Goal: Task Accomplishment & Management: Use online tool/utility

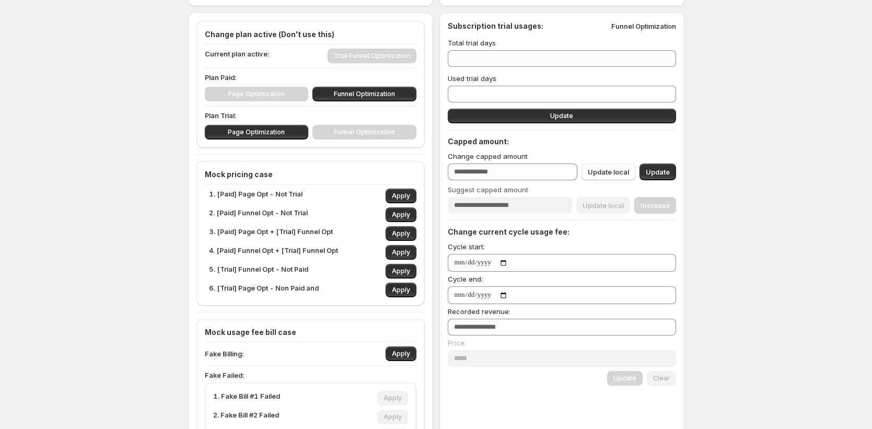
scroll to position [108, 0]
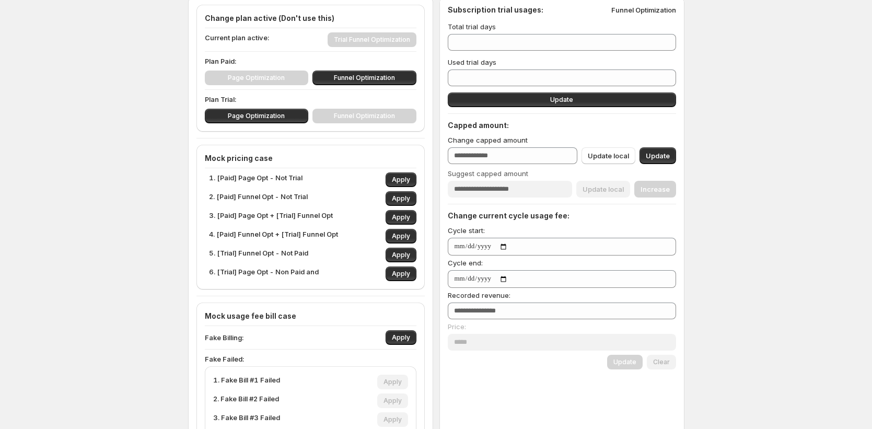
click at [373, 120] on div "Page Optimization Funnel Optimization" at bounding box center [311, 116] width 212 height 15
click at [371, 114] on div "Page Optimization Funnel Optimization" at bounding box center [311, 116] width 212 height 15
click at [367, 118] on div "Page Optimization Funnel Optimization" at bounding box center [311, 116] width 212 height 15
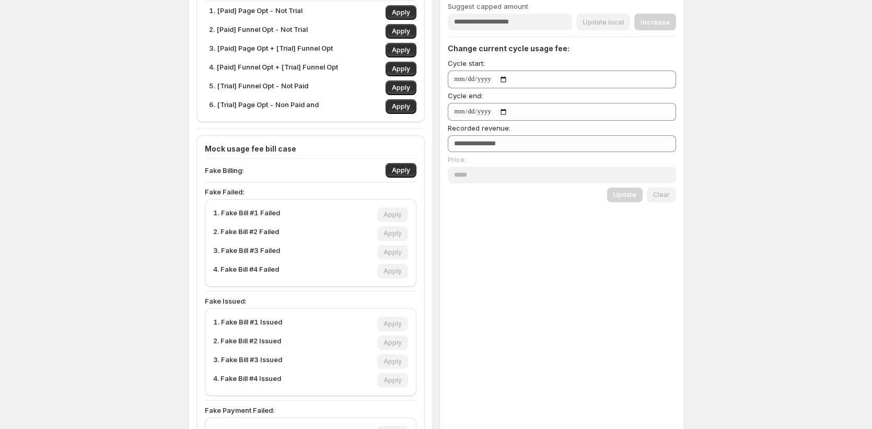
scroll to position [282, 0]
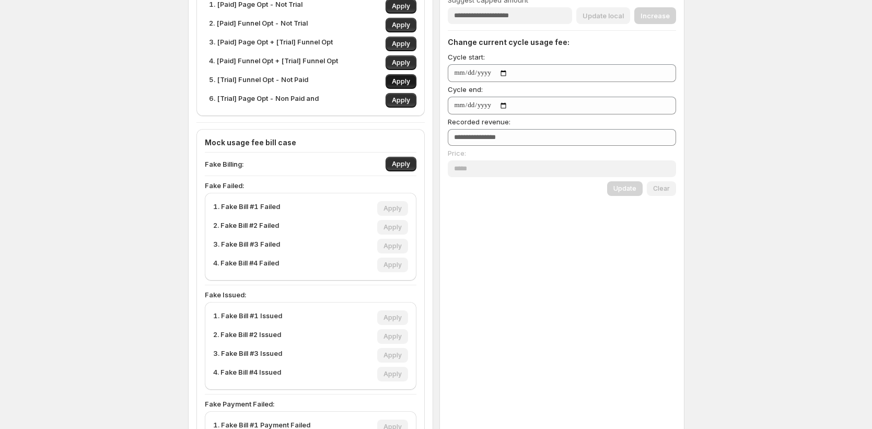
click at [403, 80] on span "Apply" at bounding box center [401, 81] width 18 height 8
type input "*"
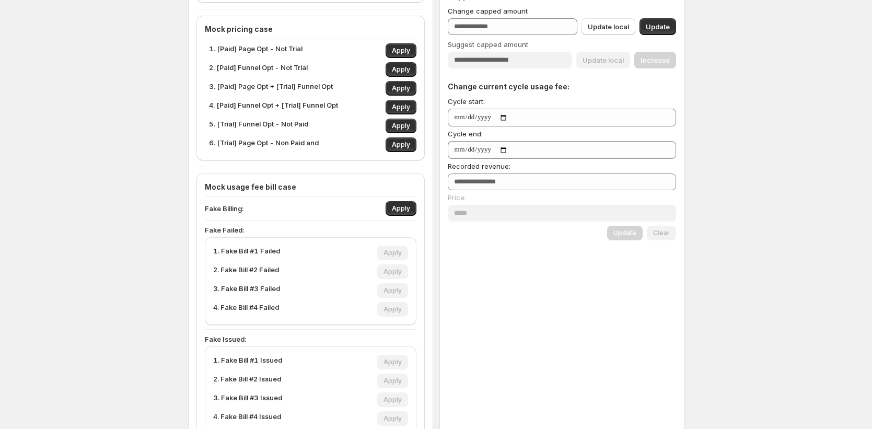
scroll to position [209, 0]
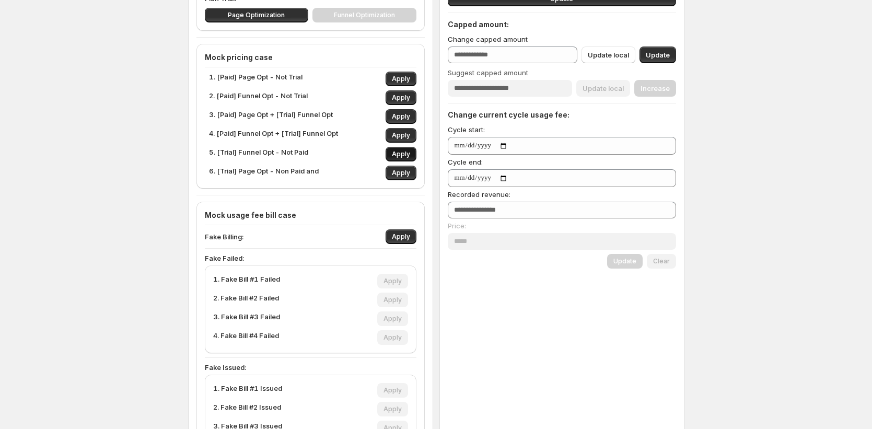
click at [404, 156] on span "Apply" at bounding box center [401, 154] width 18 height 8
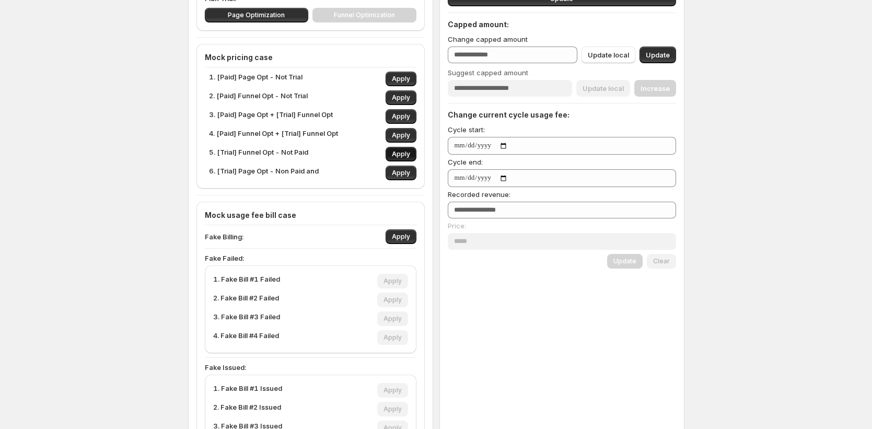
click at [404, 156] on span "Apply" at bounding box center [401, 154] width 18 height 8
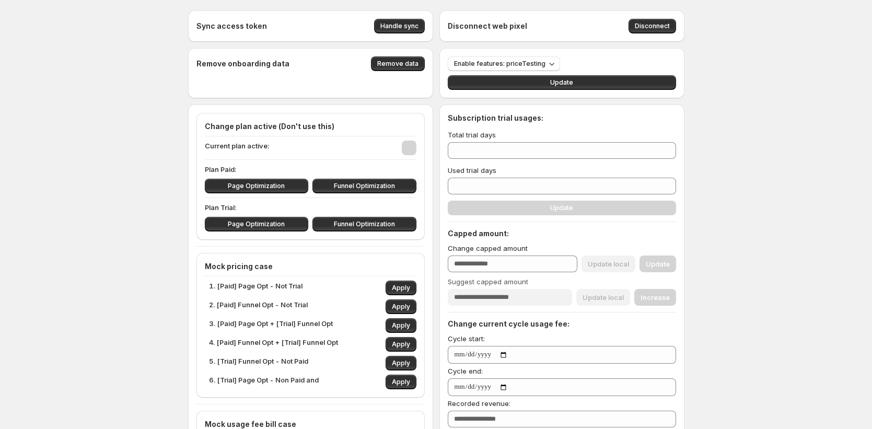
type input "***"
type input "**"
type input "*"
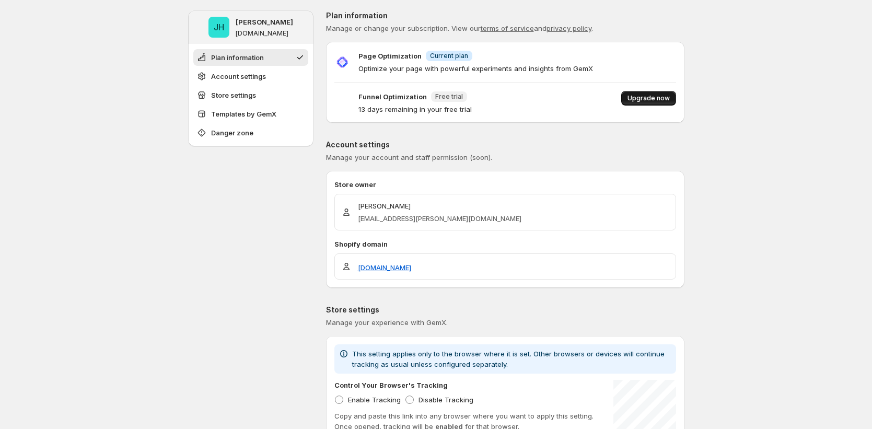
click at [666, 94] on span "Upgrade now" at bounding box center [648, 98] width 42 height 8
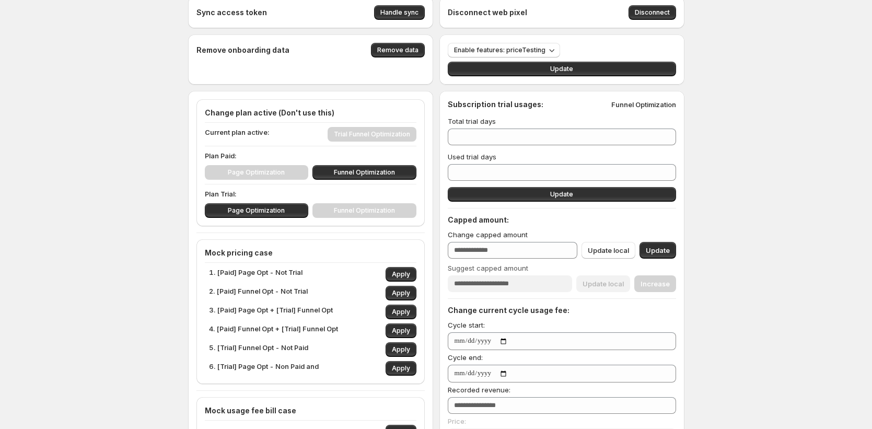
scroll to position [15, 0]
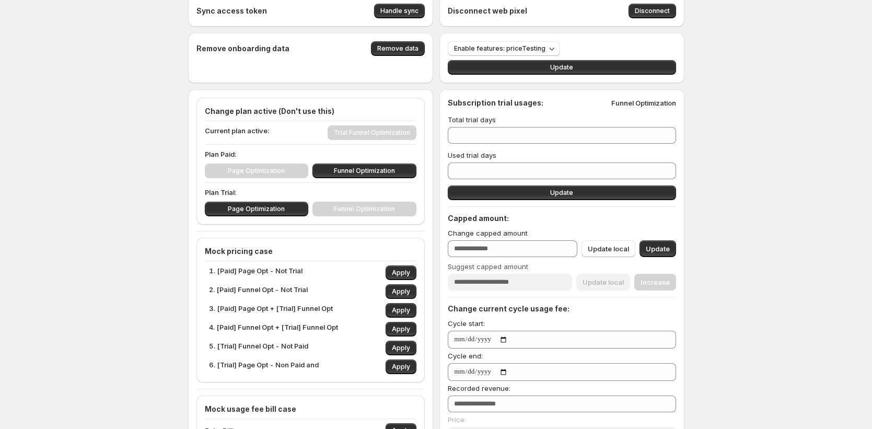
click at [297, 172] on div "Page Optimization Funnel Optimization" at bounding box center [311, 171] width 212 height 15
click at [323, 170] on button "Funnel Optimization" at bounding box center [364, 171] width 104 height 15
type input "***"
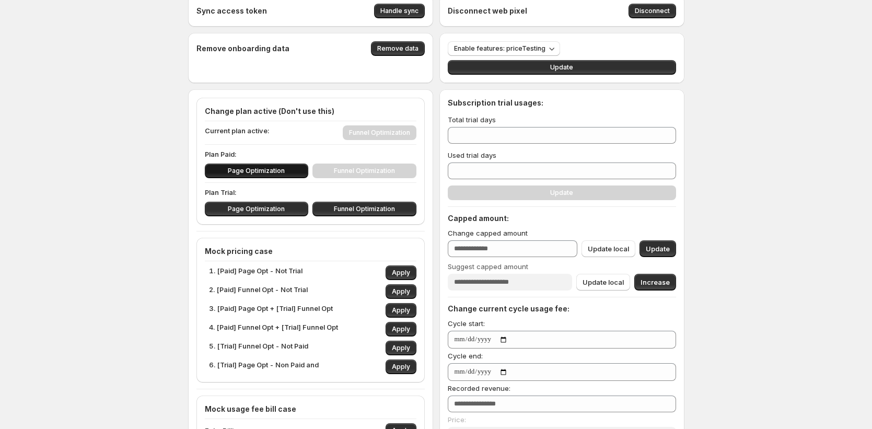
click at [295, 174] on button "Page Optimization" at bounding box center [257, 171] width 104 height 15
type input "*"
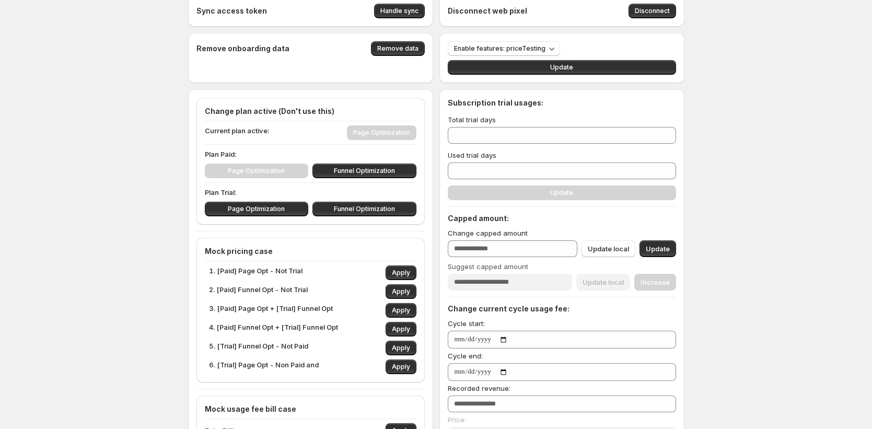
click at [346, 179] on div "Change plan active (Don't use this) Current plan active: Page Optimization Plan…" at bounding box center [311, 161] width 212 height 110
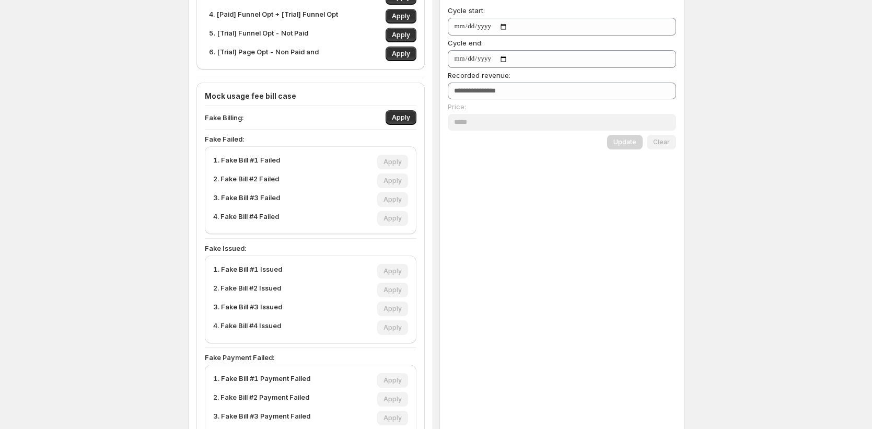
scroll to position [328, 0]
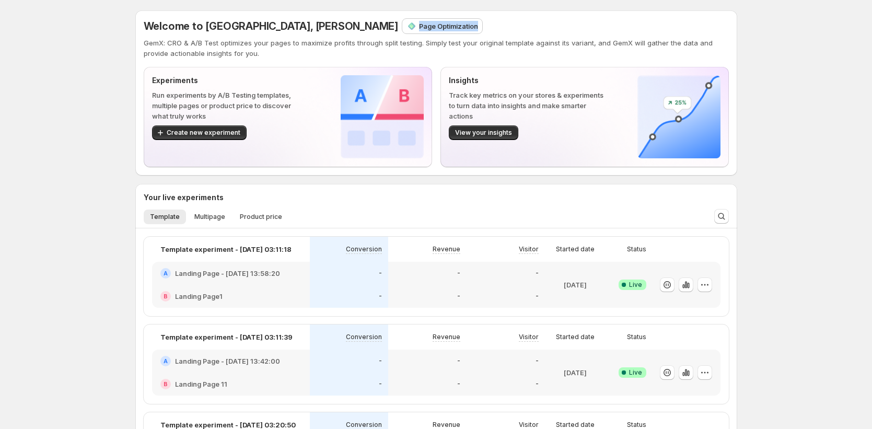
drag, startPoint x: 466, startPoint y: 20, endPoint x: 566, endPoint y: 27, distance: 100.0
click at [536, 21] on div "Welcome to GemX, Jena Hoang Page Optimization" at bounding box center [436, 26] width 585 height 15
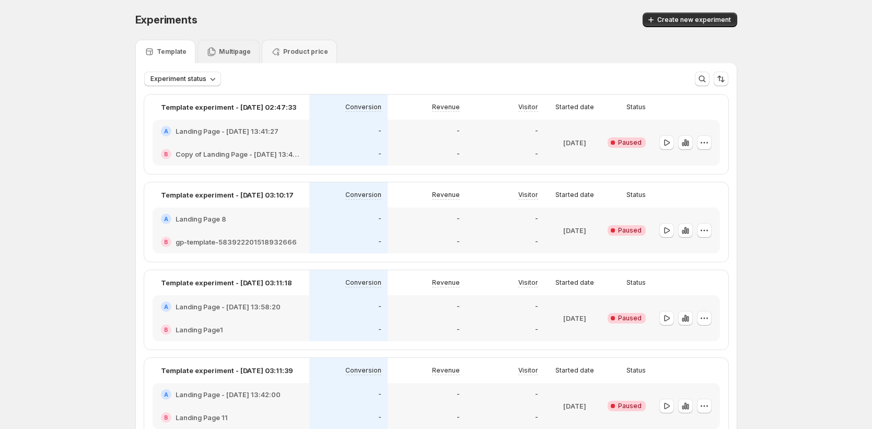
click at [228, 51] on p "Multipage" at bounding box center [235, 52] width 32 height 8
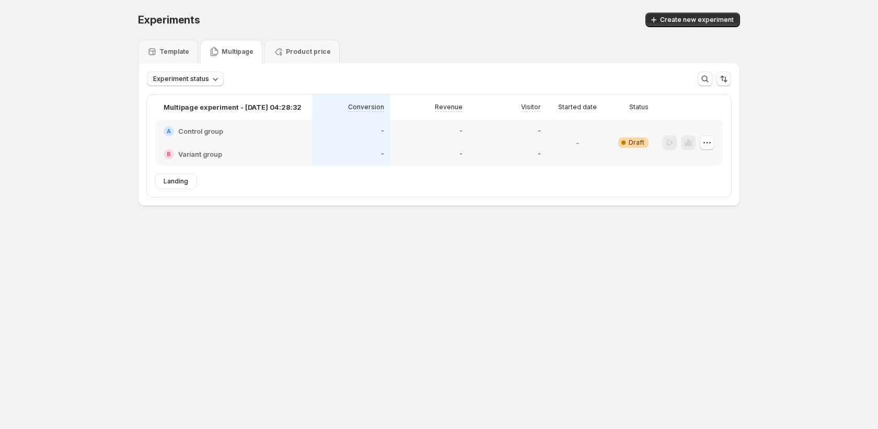
click at [436, 342] on body "Experiments. This page is ready Experiments Create new experiment Template Mult…" at bounding box center [439, 214] width 878 height 429
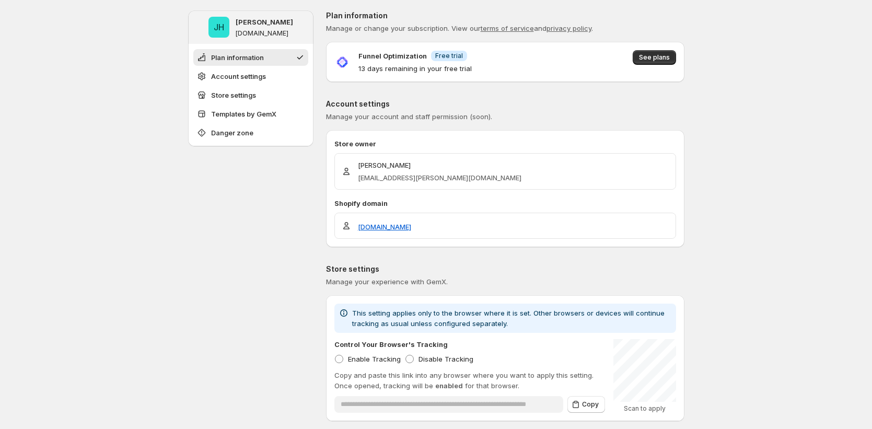
drag, startPoint x: 362, startPoint y: 69, endPoint x: 400, endPoint y: 66, distance: 38.3
click at [400, 66] on p "13 days remaining in your free trial" at bounding box center [414, 68] width 113 height 10
drag, startPoint x: 404, startPoint y: 70, endPoint x: 343, endPoint y: 68, distance: 61.7
click at [343, 68] on div "Funnel Optimization Info Free trial 13 days remaining in your free trial" at bounding box center [402, 62] width 137 height 24
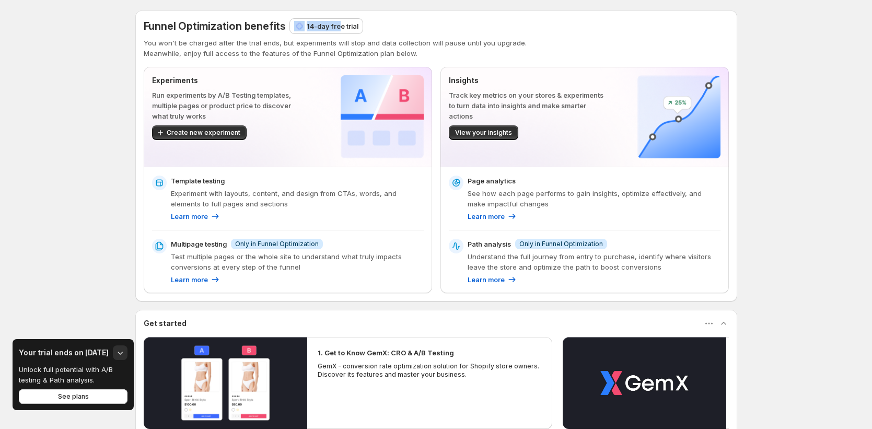
drag, startPoint x: 306, startPoint y: 24, endPoint x: 352, endPoint y: 26, distance: 46.0
click at [345, 25] on div "14-day free trial" at bounding box center [326, 26] width 64 height 10
click at [352, 26] on p "14-day free trial" at bounding box center [333, 26] width 52 height 10
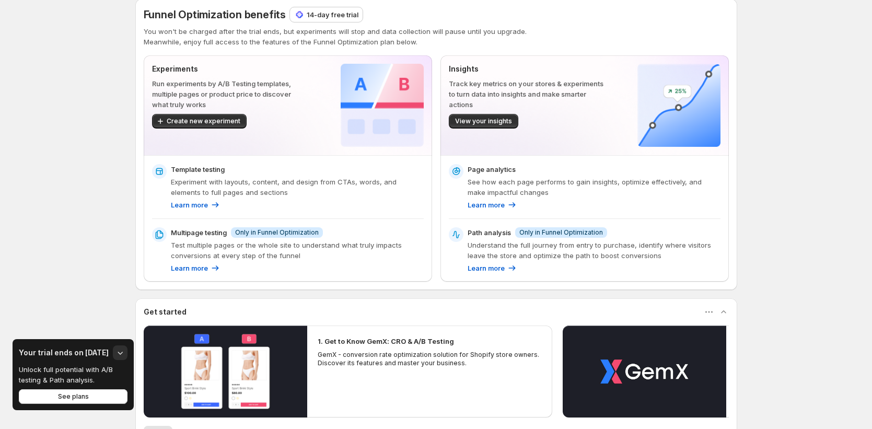
scroll to position [12, 0]
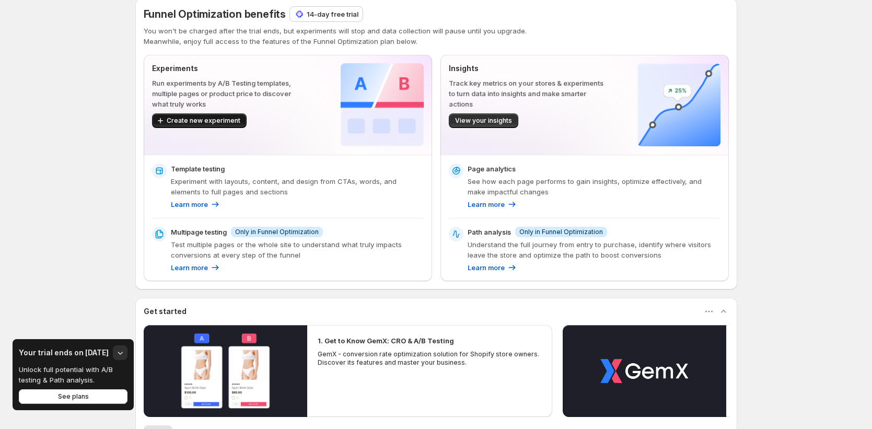
click at [207, 123] on span "Create new experiment" at bounding box center [204, 120] width 74 height 8
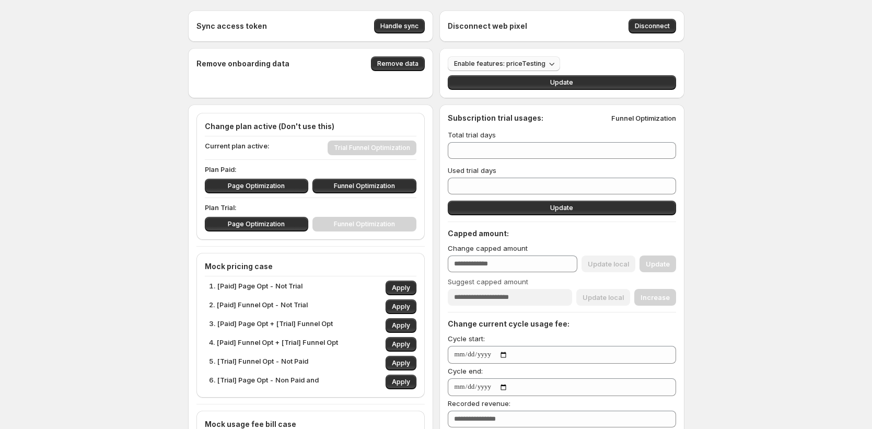
click at [546, 63] on icon "button" at bounding box center [551, 64] width 10 height 10
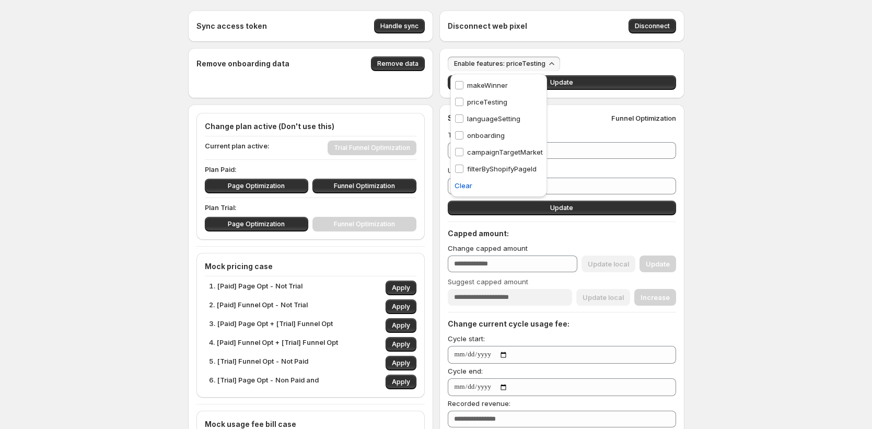
click at [495, 103] on p "priceTesting" at bounding box center [487, 102] width 40 height 10
click at [603, 85] on button "Update" at bounding box center [562, 82] width 228 height 15
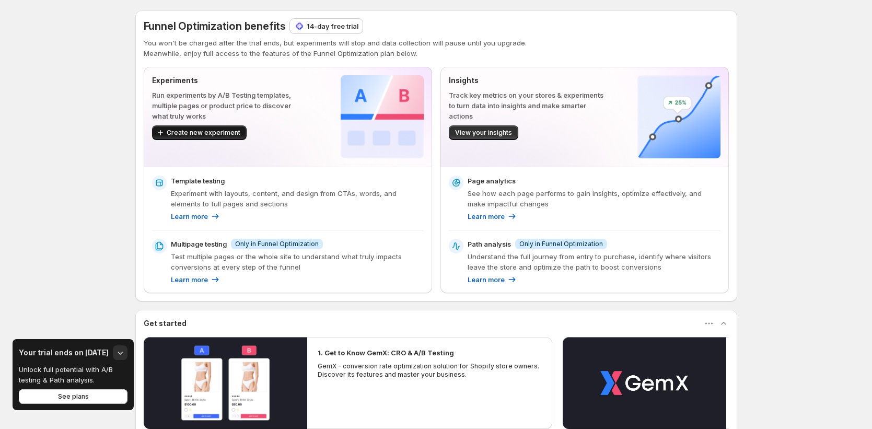
click at [241, 134] on div "Create new experiment" at bounding box center [229, 132] width 155 height 15
click at [242, 134] on button "Create new experiment" at bounding box center [199, 132] width 95 height 15
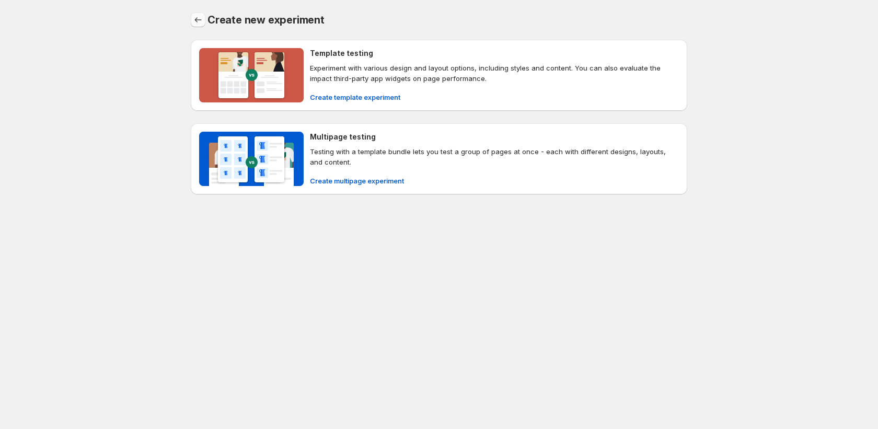
click at [199, 21] on icon "Back" at bounding box center [198, 20] width 10 height 10
